Goal: Information Seeking & Learning: Learn about a topic

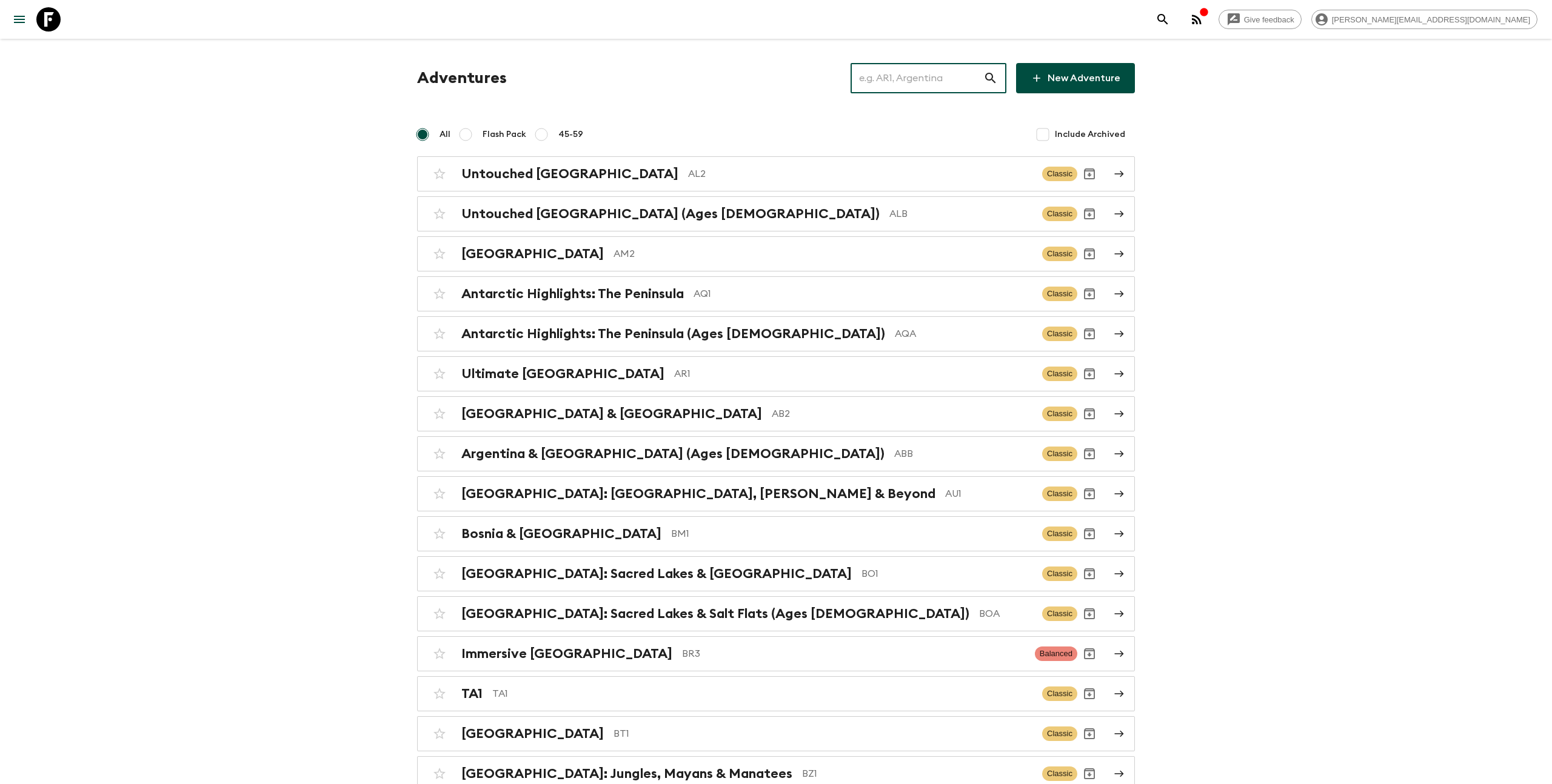
click at [889, 85] on input "text" at bounding box center [916, 78] width 133 height 34
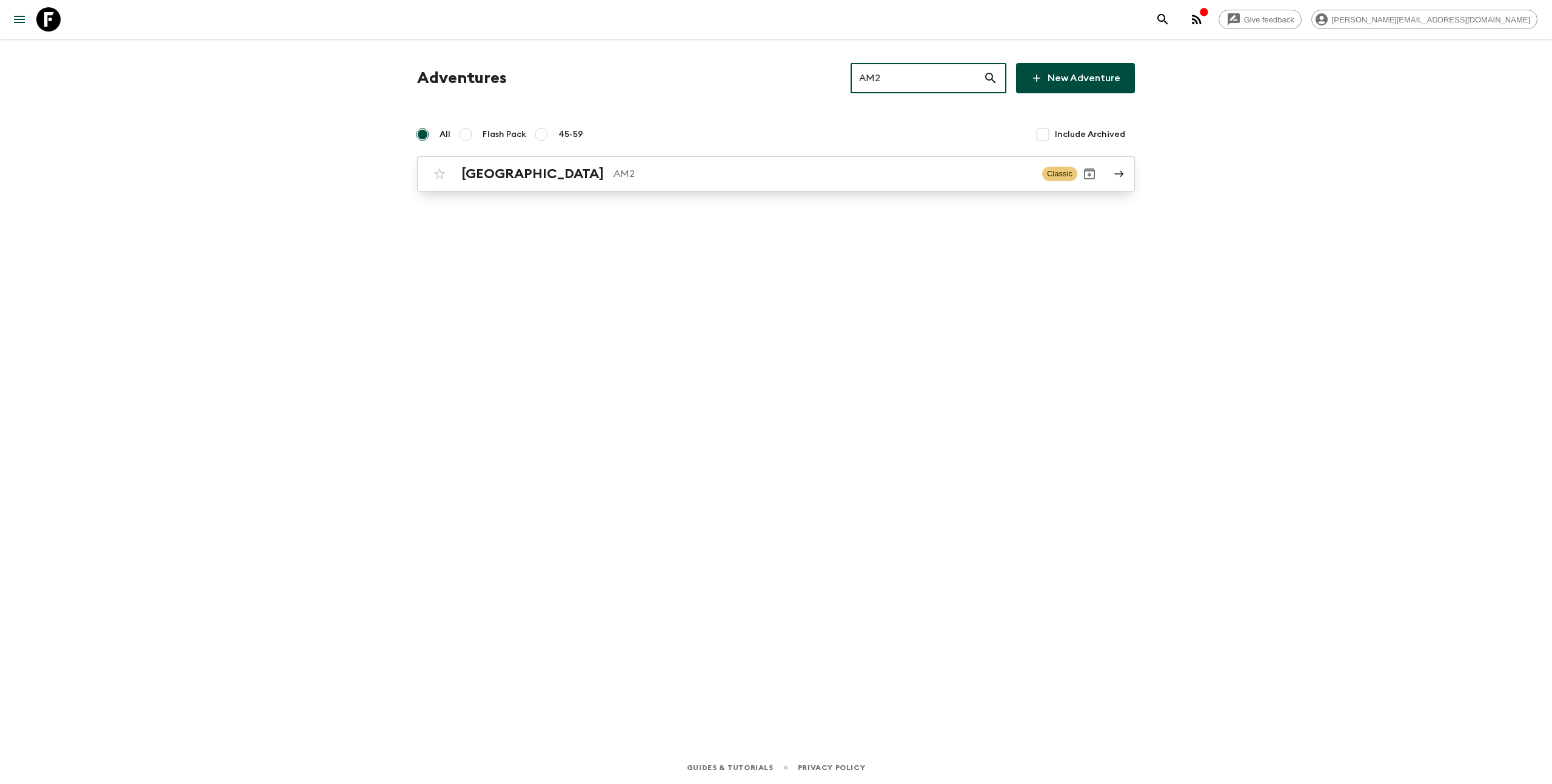
type input "AM2"
click at [808, 172] on p "AM2" at bounding box center [823, 174] width 419 height 15
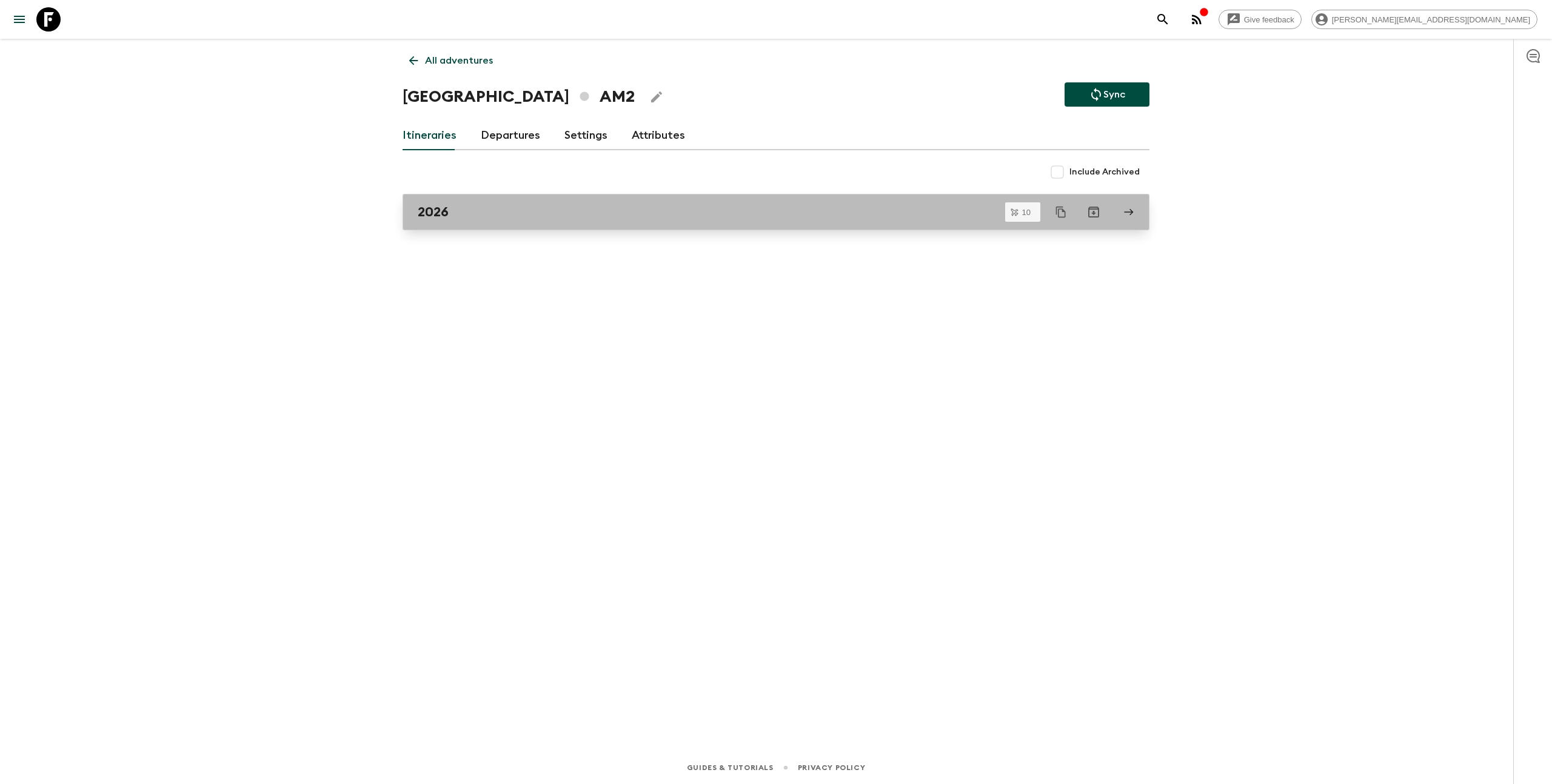
click at [525, 201] on link "2026" at bounding box center [776, 212] width 747 height 36
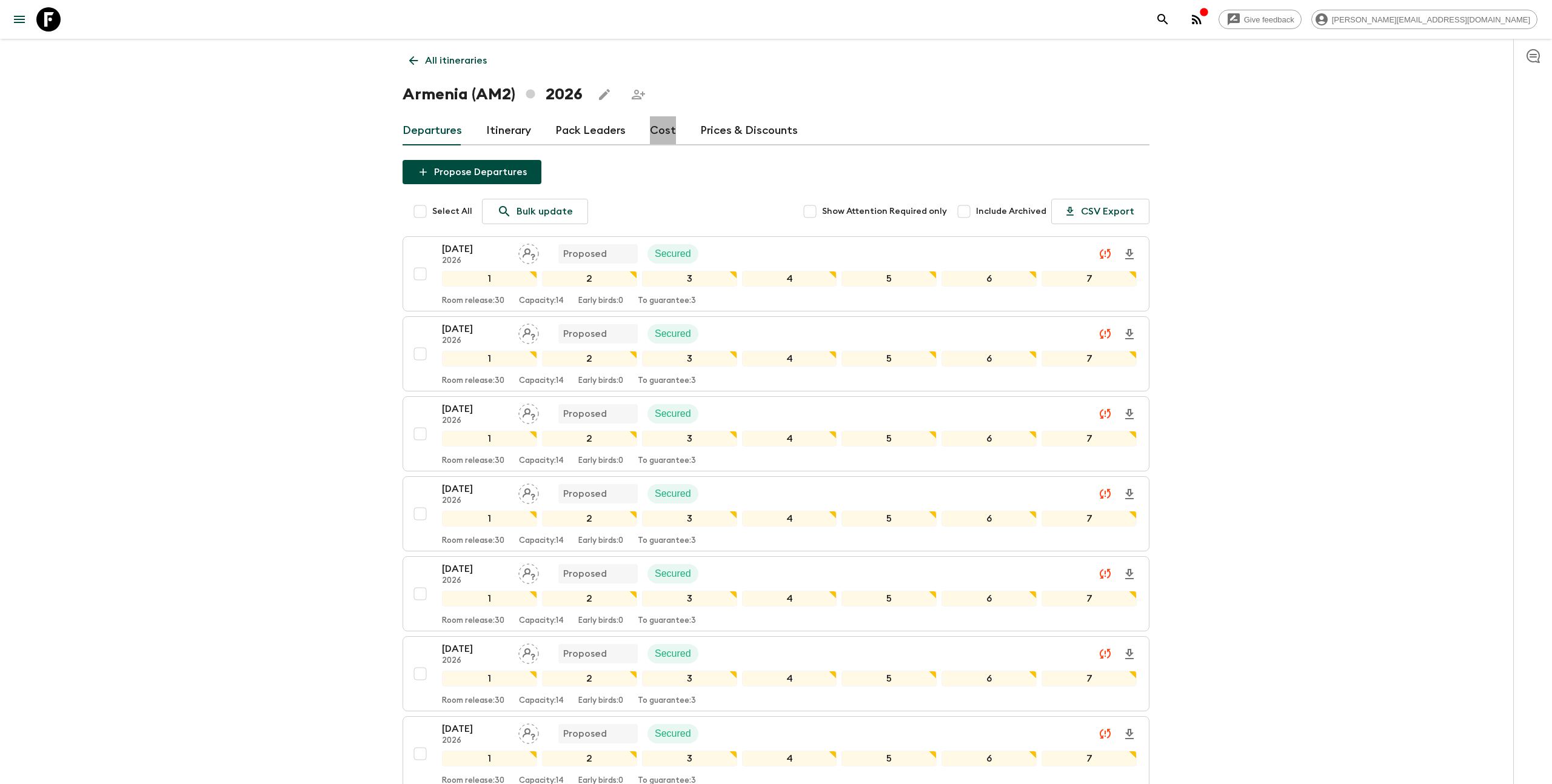
click at [667, 129] on link "Cost" at bounding box center [663, 131] width 26 height 29
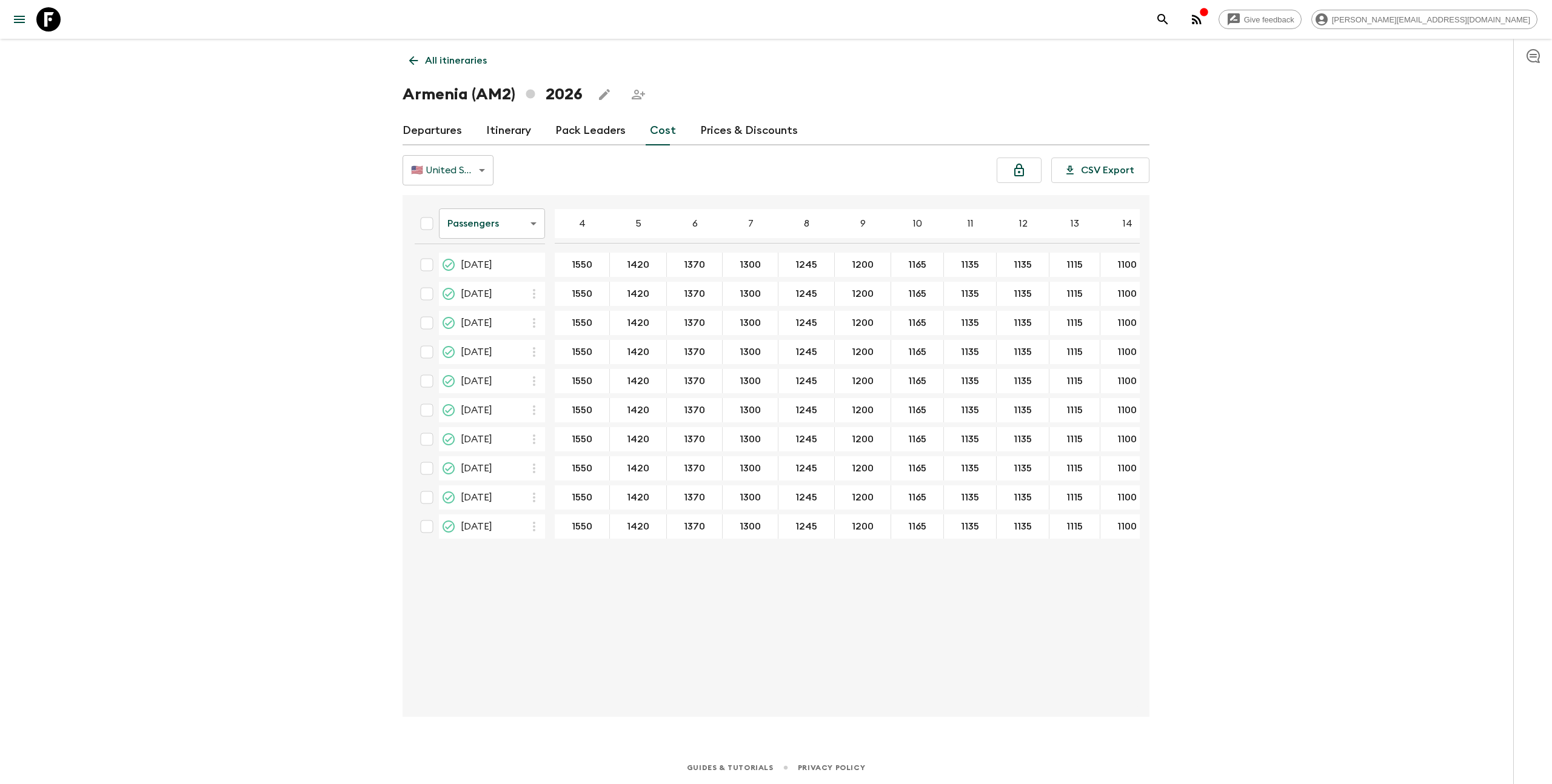
click at [487, 223] on body "Give feedback [EMAIL_ADDRESS][DOMAIN_NAME] All itineraries [GEOGRAPHIC_DATA] (A…" at bounding box center [776, 392] width 1552 height 784
click at [491, 275] on li "Extras" at bounding box center [492, 272] width 106 height 19
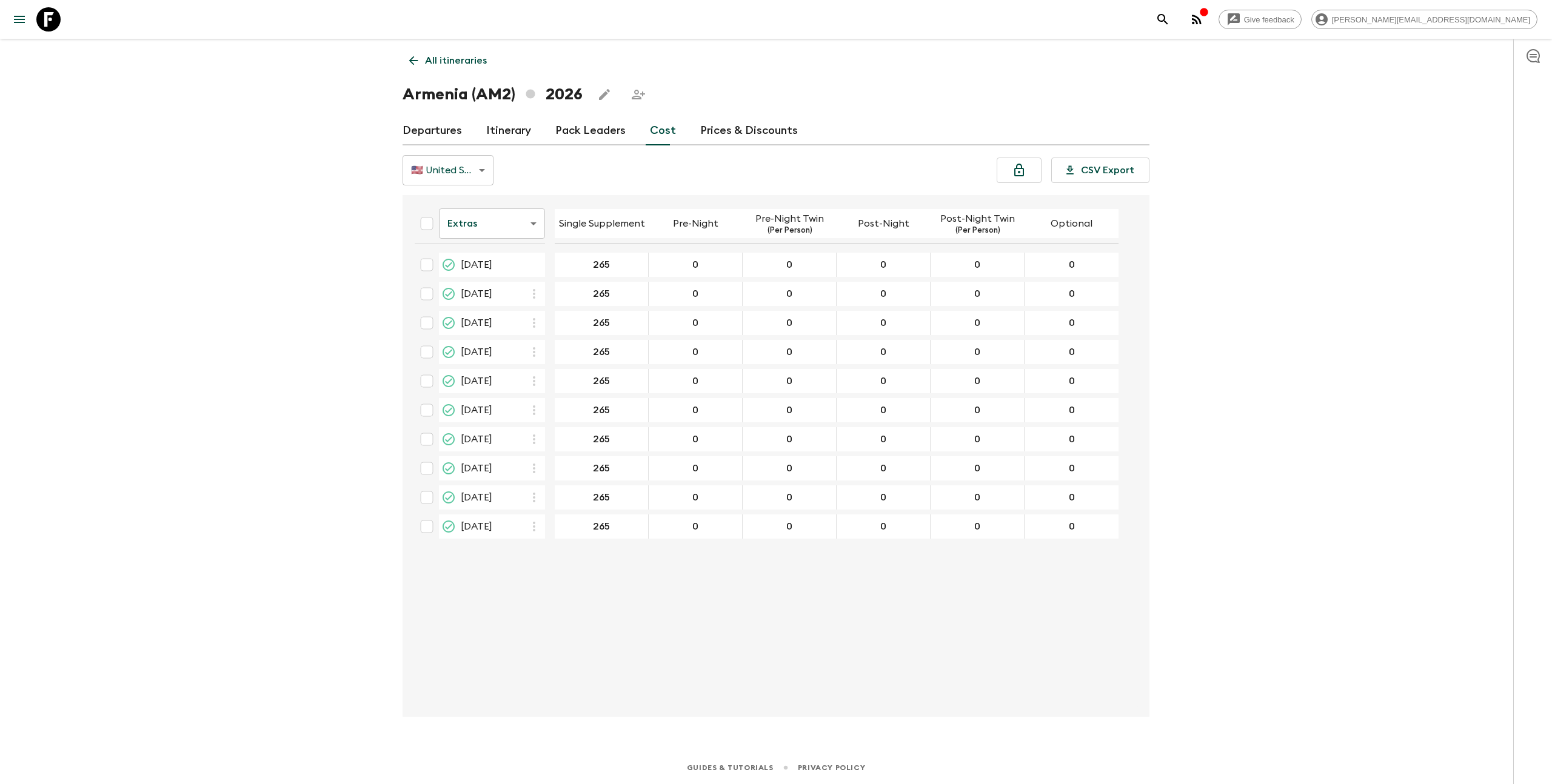
click at [535, 224] on body "Give feedback [PERSON_NAME][EMAIL_ADDRESS][DOMAIN_NAME] All itineraries [GEOGRA…" at bounding box center [776, 392] width 1552 height 784
click at [520, 247] on li "Passengers" at bounding box center [492, 253] width 106 height 19
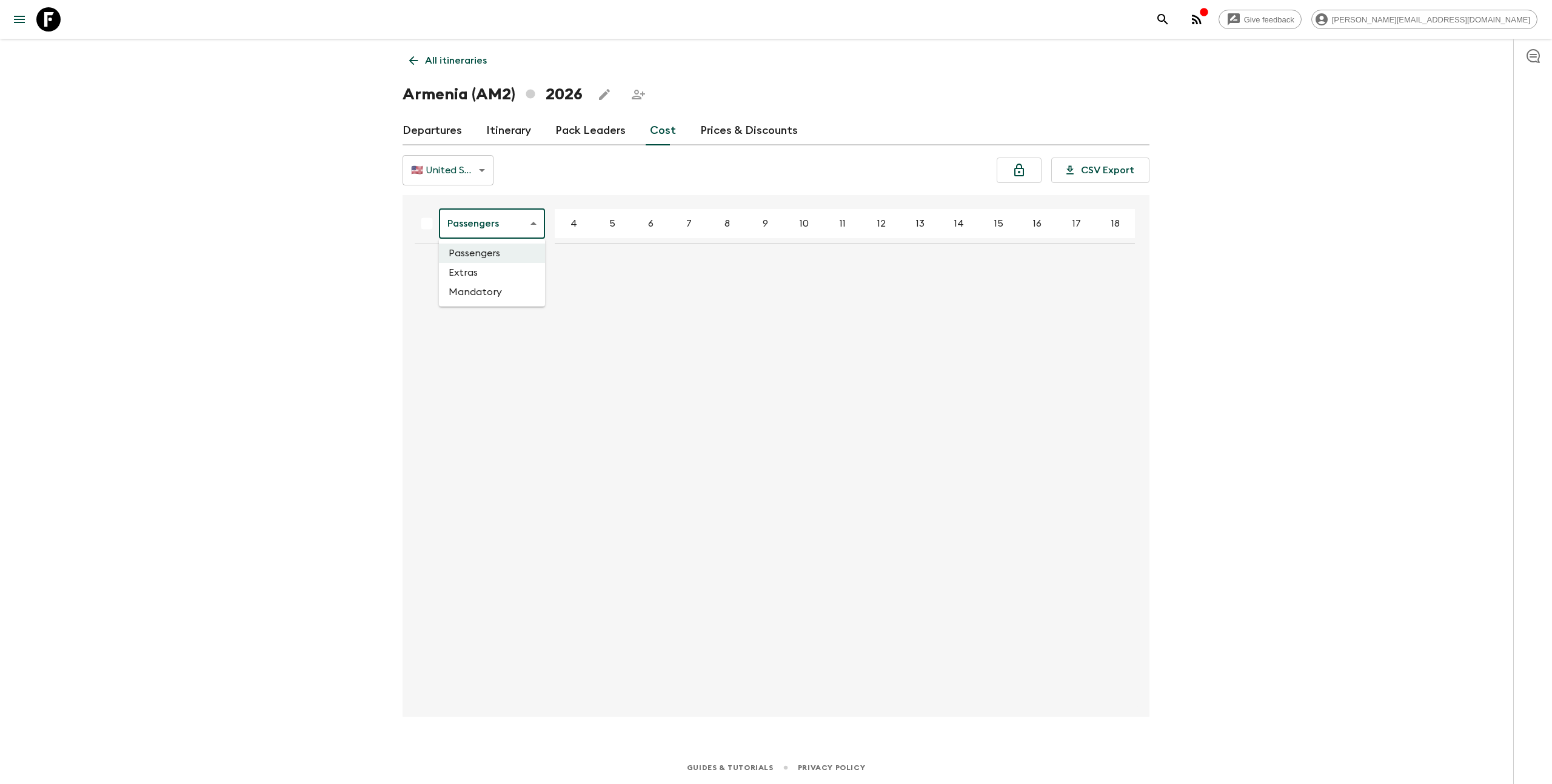
click at [534, 224] on body "Give feedback [PERSON_NAME][EMAIL_ADDRESS][DOMAIN_NAME] All itineraries [GEOGRA…" at bounding box center [776, 392] width 1552 height 784
click at [512, 289] on li "Mandatory" at bounding box center [492, 292] width 106 height 19
